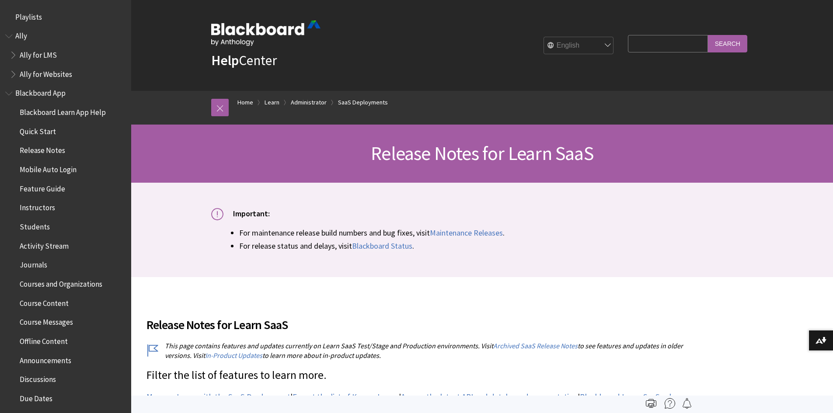
scroll to position [957, 0]
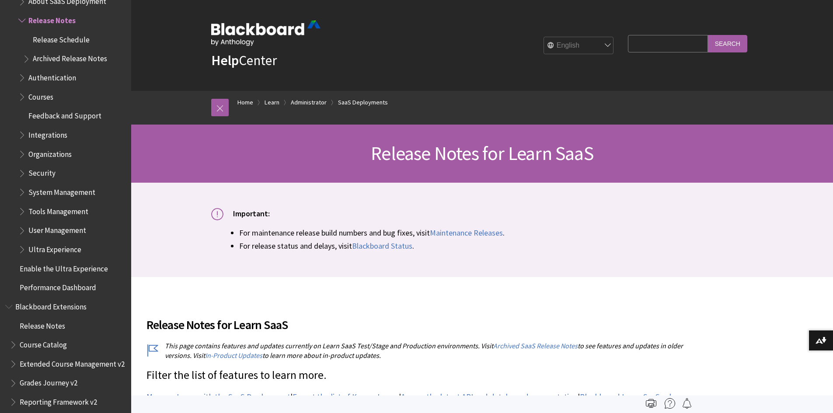
click at [63, 16] on span "Release Notes" at bounding box center [51, 19] width 47 height 12
click at [316, 103] on link "Administrator" at bounding box center [309, 102] width 36 height 11
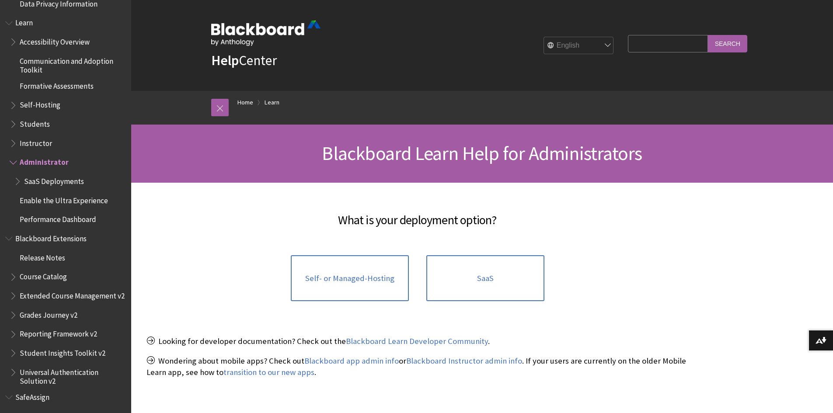
scroll to position [735, 0]
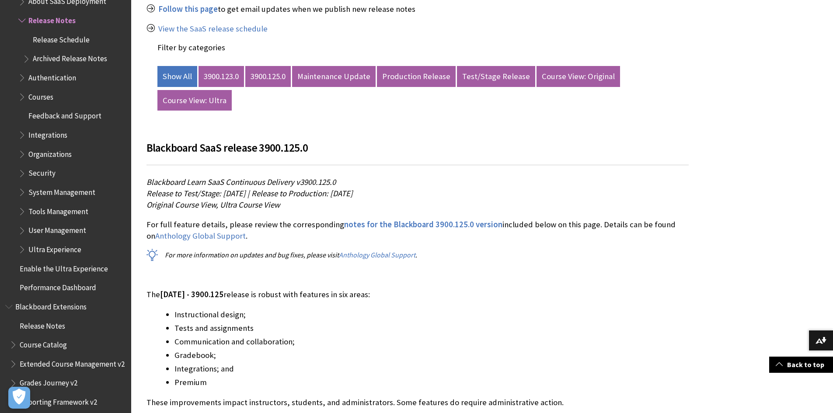
scroll to position [437, 0]
